Goal: Task Accomplishment & Management: Manage account settings

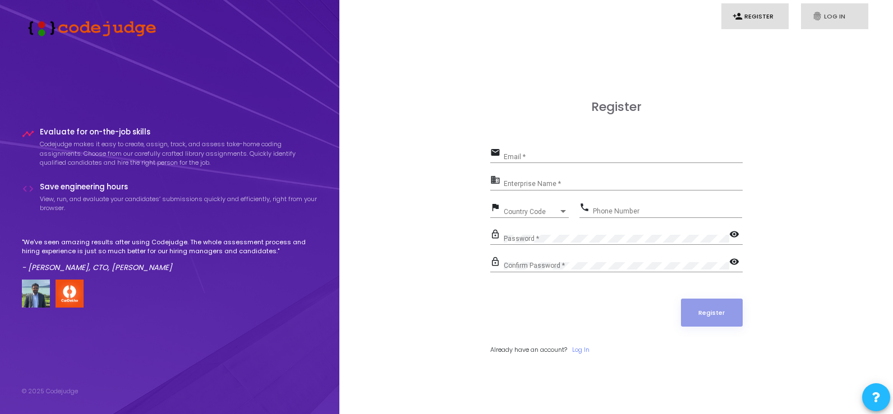
click at [830, 19] on link "fingerprint Log In" at bounding box center [834, 16] width 67 height 26
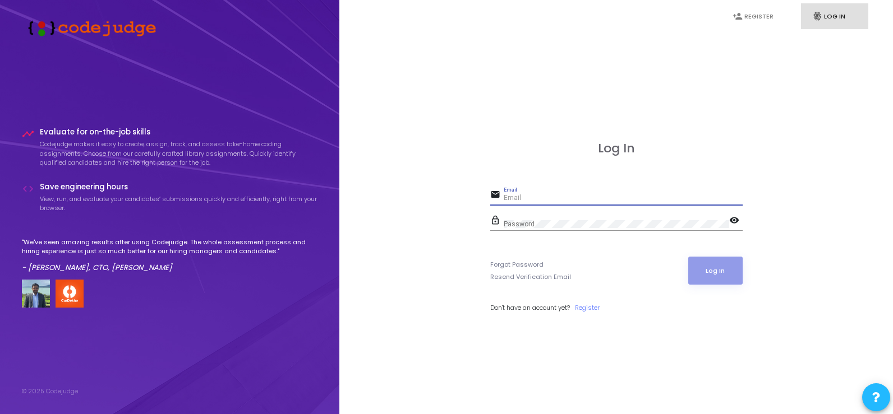
click at [525, 195] on input "Email" at bounding box center [623, 199] width 239 height 8
type input "[PERSON_NAME][EMAIL_ADDRESS][DOMAIN_NAME]"
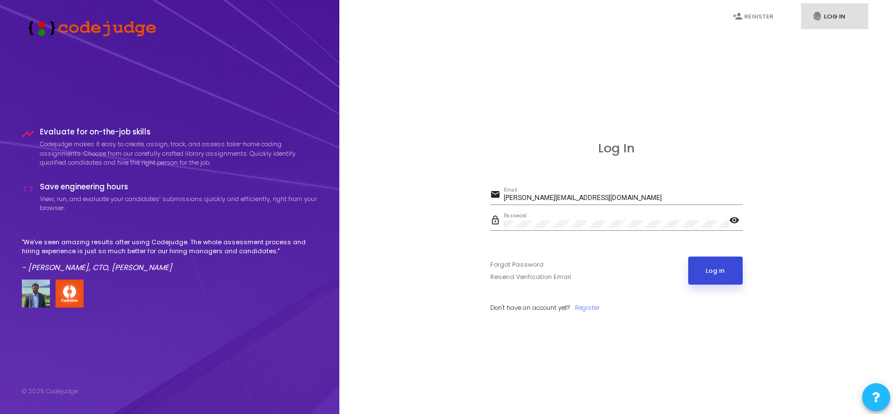
click at [720, 273] on button "Log In" at bounding box center [715, 271] width 54 height 28
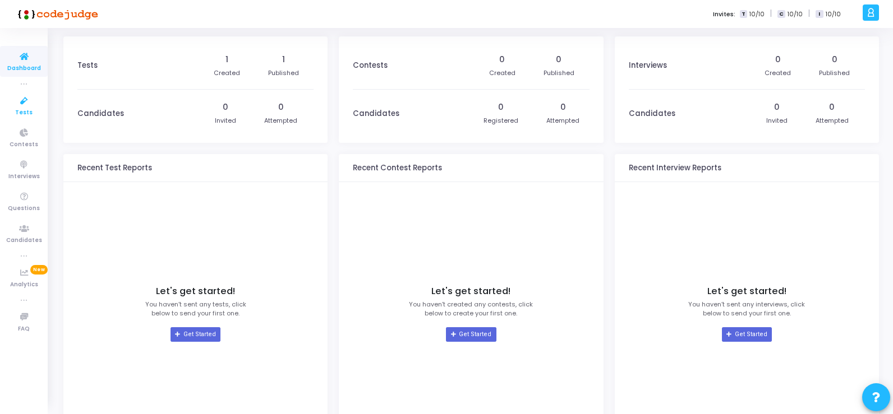
click at [22, 107] on icon at bounding box center [24, 101] width 24 height 14
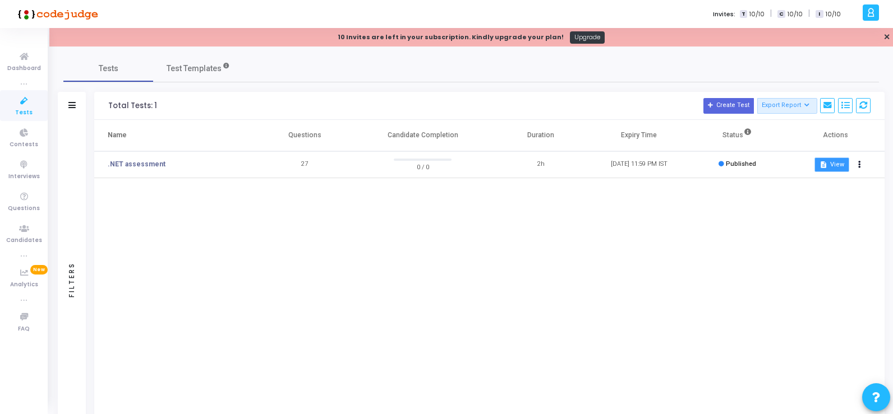
click at [831, 163] on button "description View" at bounding box center [831, 165] width 34 height 15
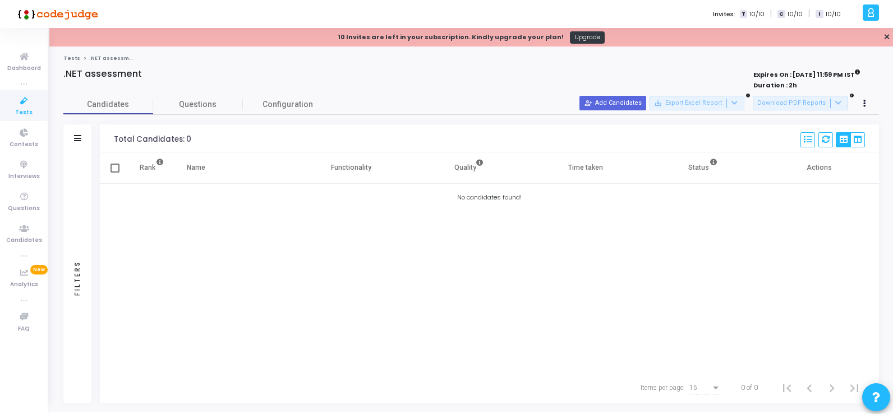
click at [118, 169] on span at bounding box center [114, 168] width 9 height 9
click at [115, 173] on input "checkbox" at bounding box center [114, 173] width 1 height 1
click at [112, 170] on span at bounding box center [114, 168] width 9 height 9
click at [114, 173] on input "checkbox" at bounding box center [114, 173] width 1 height 1
checkbox input "false"
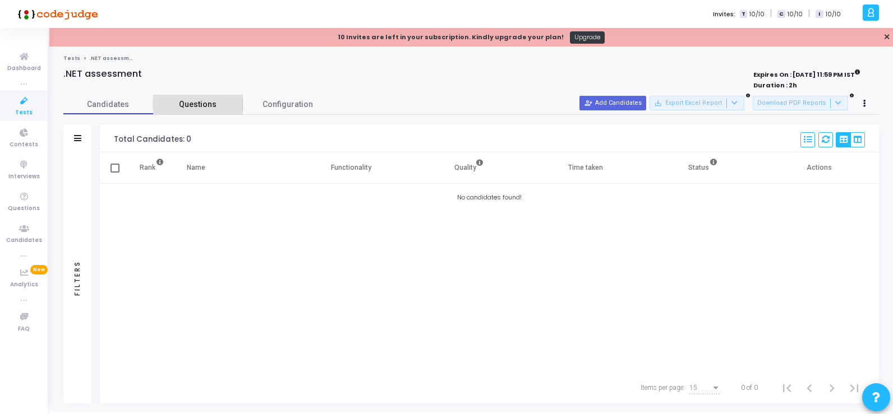
click at [200, 101] on span "Questions" at bounding box center [198, 105] width 90 height 12
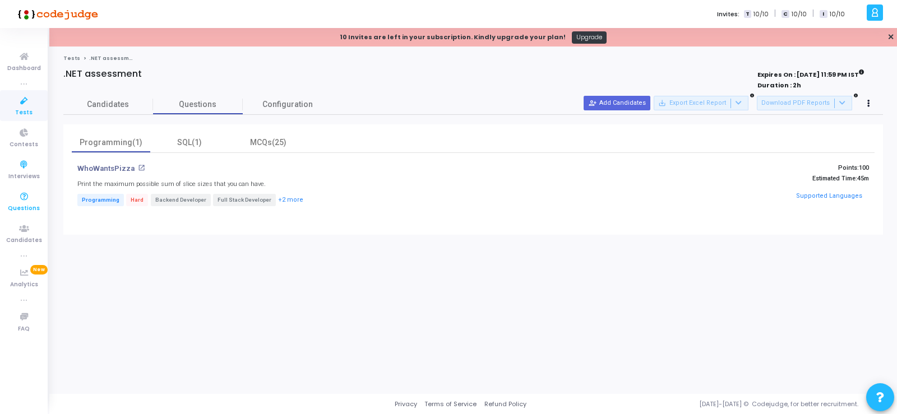
click at [25, 201] on icon at bounding box center [24, 197] width 24 height 14
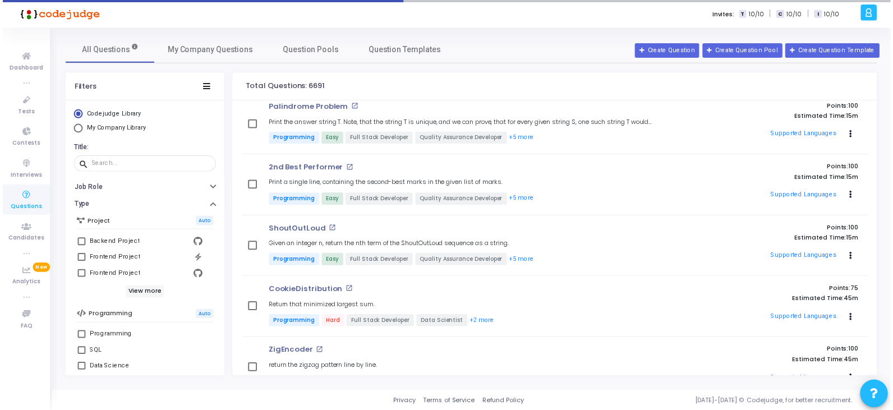
scroll to position [6801, 0]
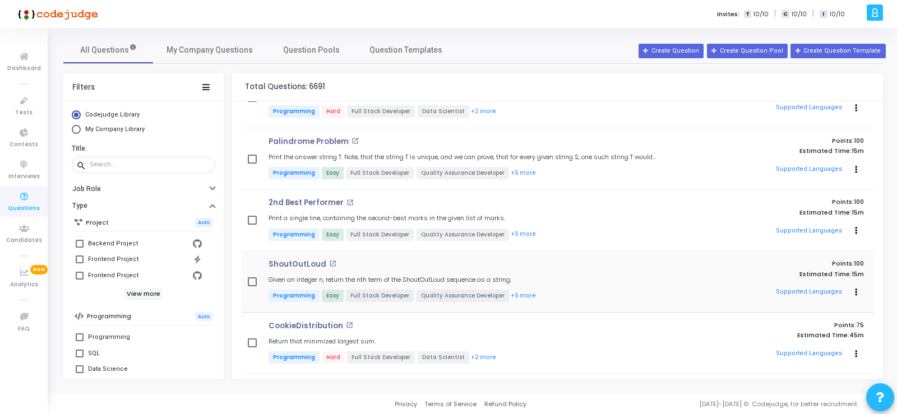
click at [292, 297] on span "Programming" at bounding box center [294, 296] width 51 height 12
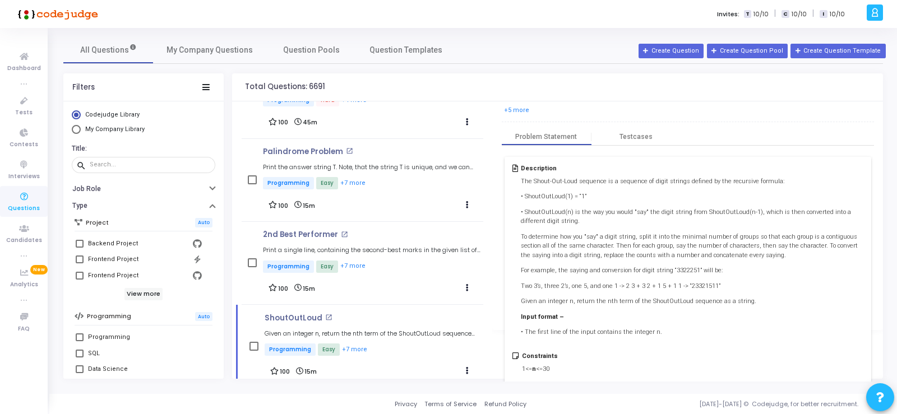
scroll to position [0, 0]
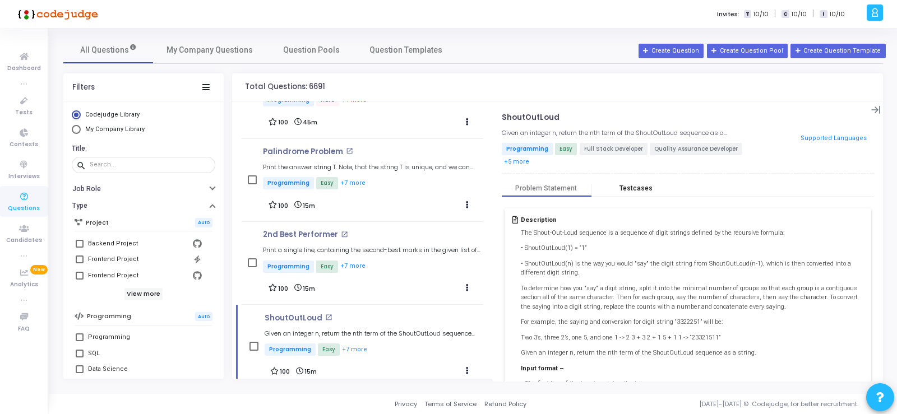
click at [635, 186] on div "Testcases" at bounding box center [636, 188] width 33 height 8
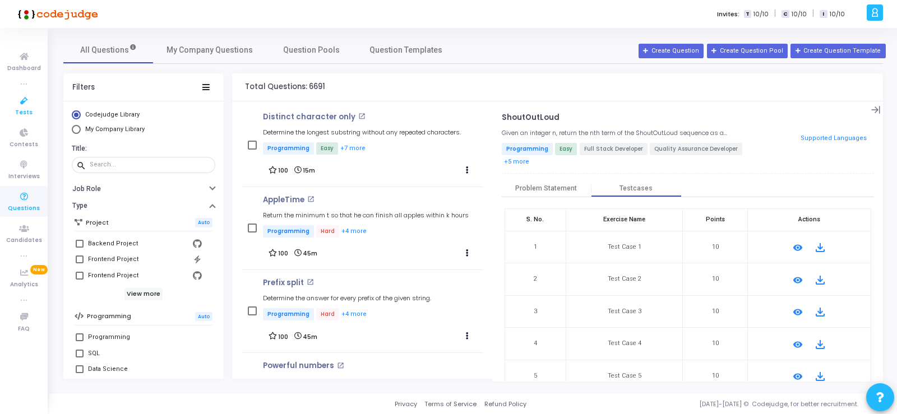
click at [23, 101] on icon at bounding box center [24, 101] width 24 height 14
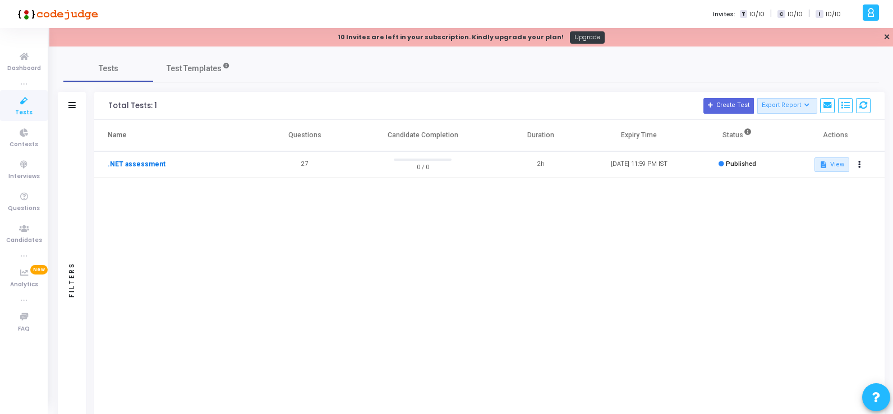
click at [147, 161] on link ".NET assessment" at bounding box center [137, 164] width 58 height 10
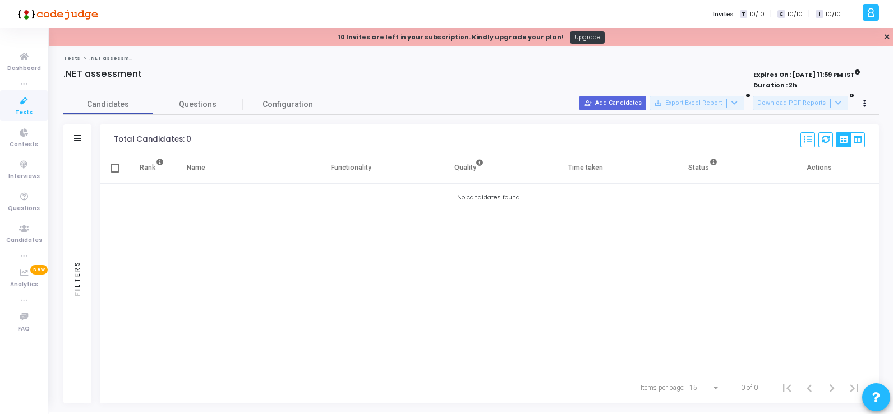
click at [118, 168] on span at bounding box center [114, 168] width 9 height 9
click at [115, 173] on input "checkbox" at bounding box center [114, 173] width 1 height 1
click at [118, 168] on span at bounding box center [114, 168] width 9 height 9
click at [115, 173] on input "checkbox" at bounding box center [114, 173] width 1 height 1
checkbox input "false"
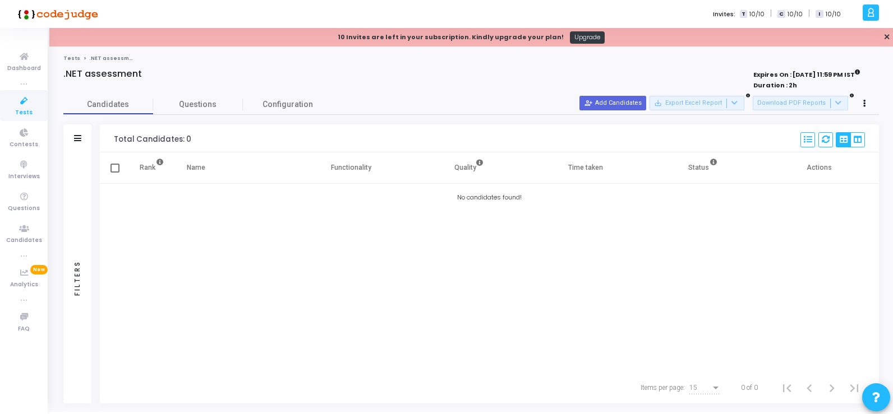
click at [705, 170] on th "Status" at bounding box center [702, 168] width 117 height 31
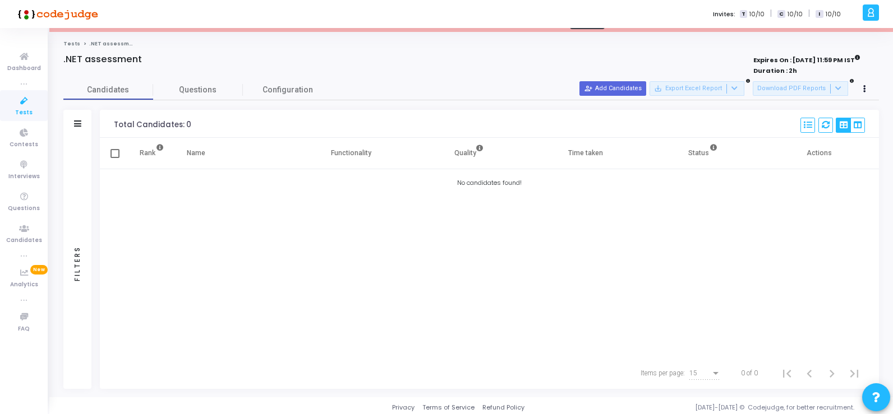
scroll to position [18, 0]
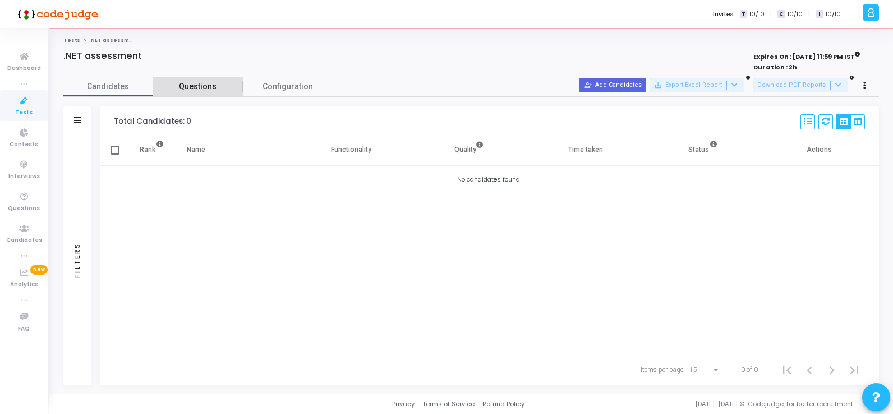
click at [208, 86] on span "Questions" at bounding box center [198, 87] width 90 height 12
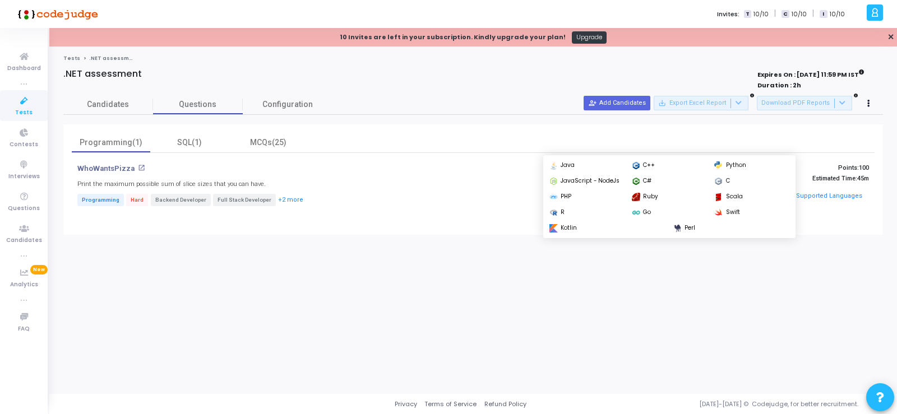
click at [813, 197] on button "Supported Languages" at bounding box center [828, 196] width 73 height 17
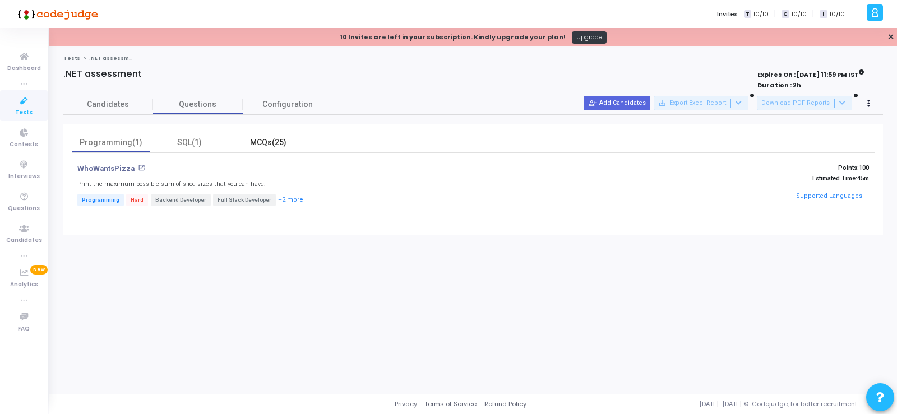
click at [274, 144] on div "MCQs(25)" at bounding box center [268, 143] width 65 height 12
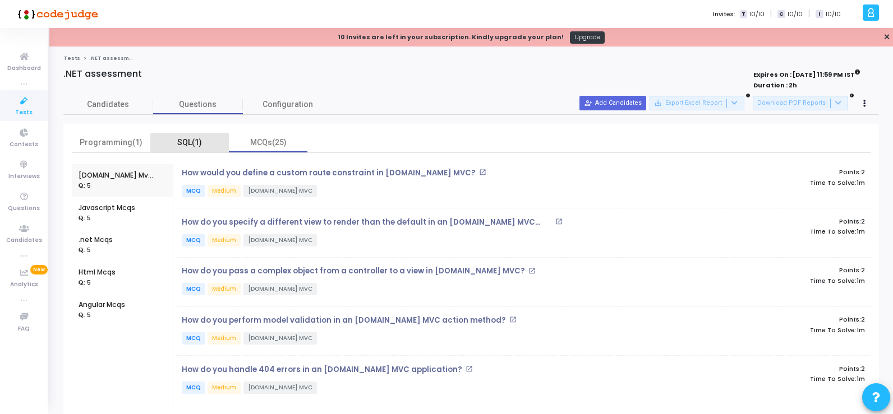
click at [191, 142] on div "SQL(1)" at bounding box center [189, 143] width 65 height 12
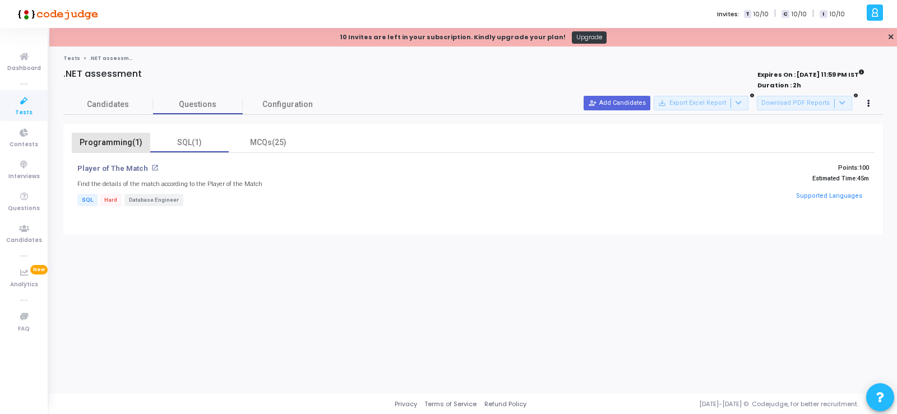
click at [95, 139] on div "Programming(1)" at bounding box center [111, 143] width 65 height 12
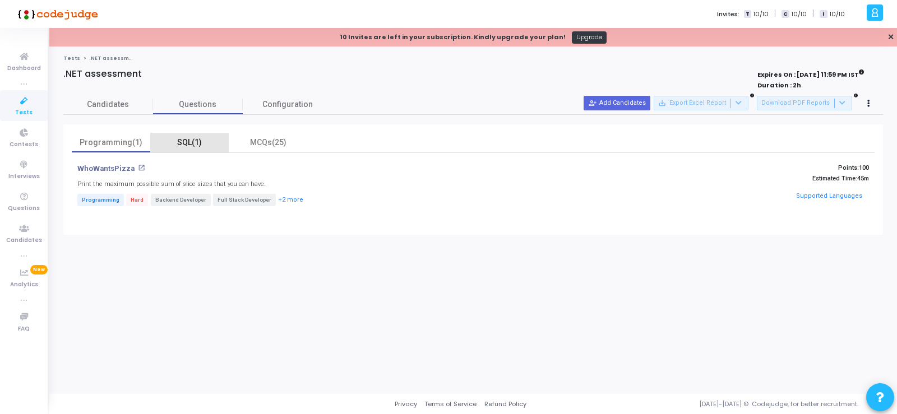
click at [193, 140] on div "SQL(1)" at bounding box center [189, 143] width 65 height 12
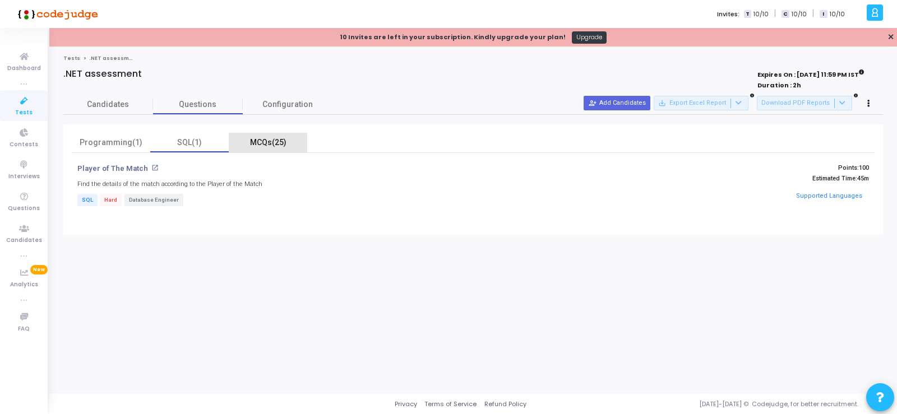
click at [263, 145] on div "MCQs(25)" at bounding box center [268, 143] width 65 height 12
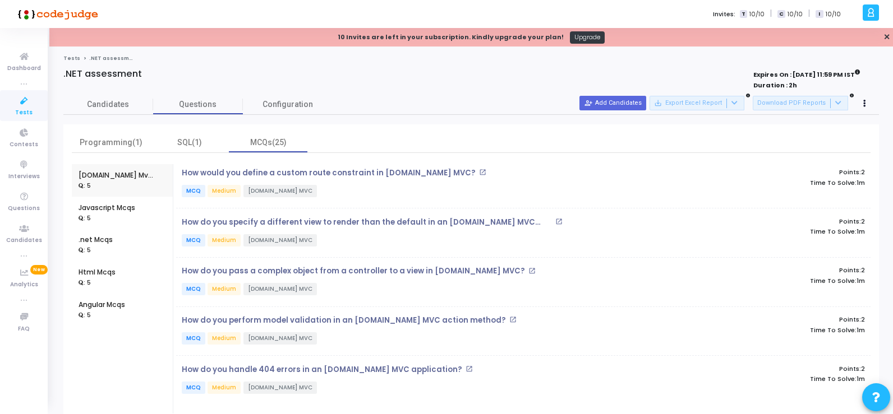
click at [874, 12] on icon at bounding box center [870, 12] width 8 height 13
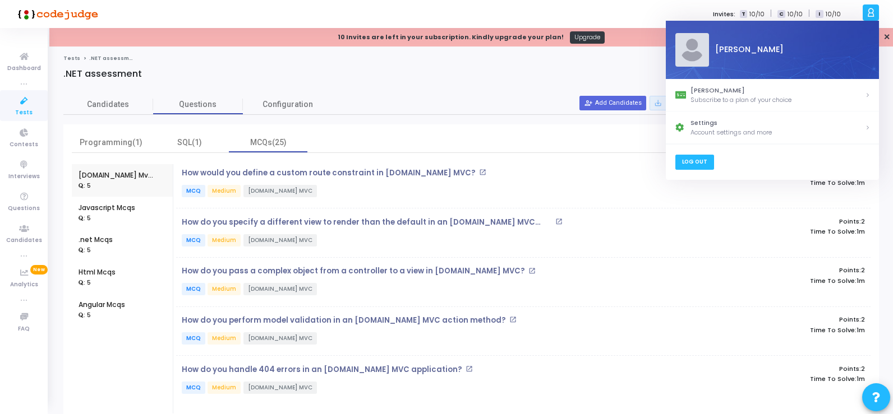
click at [694, 163] on link "Log Out" at bounding box center [694, 162] width 39 height 15
